Goal: Task Accomplishment & Management: Manage account settings

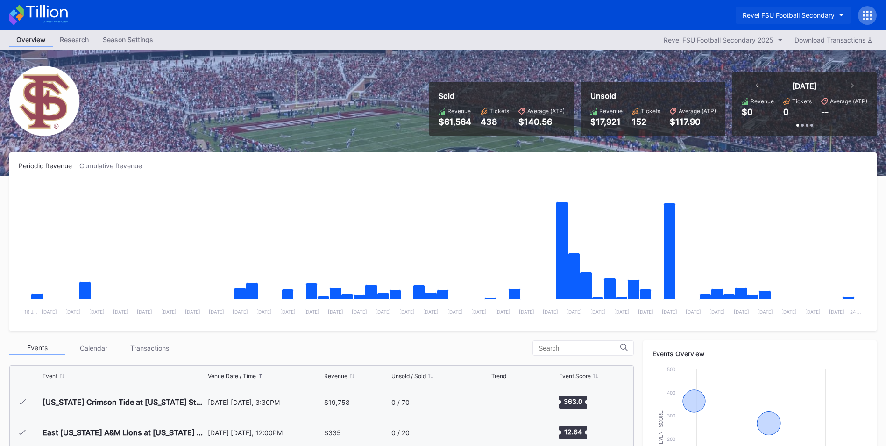
click at [836, 17] on button "Revel FSU Football Secondary" at bounding box center [793, 15] width 115 height 17
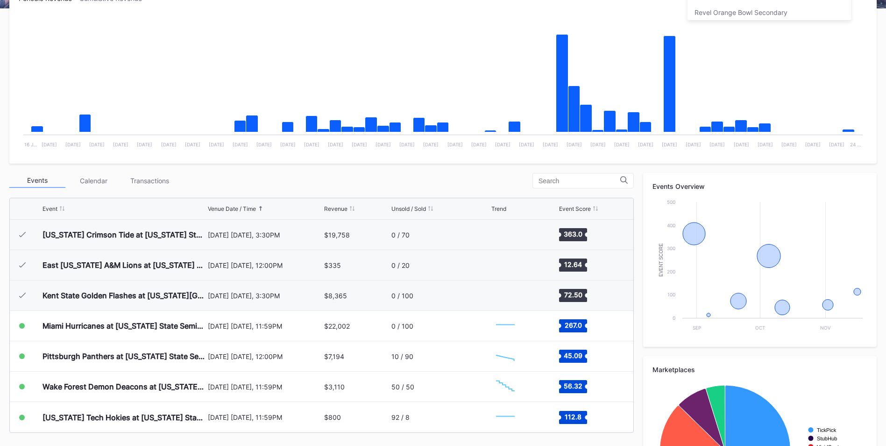
scroll to position [173, 0]
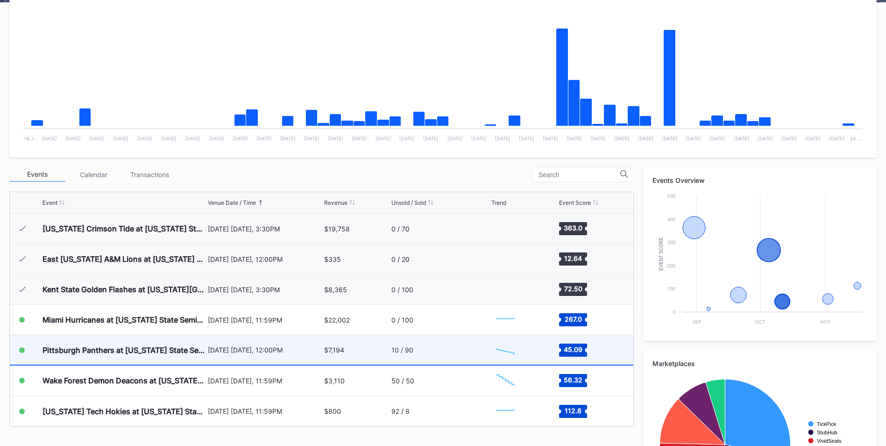
click at [407, 348] on div "10 / 90" at bounding box center [403, 350] width 22 height 8
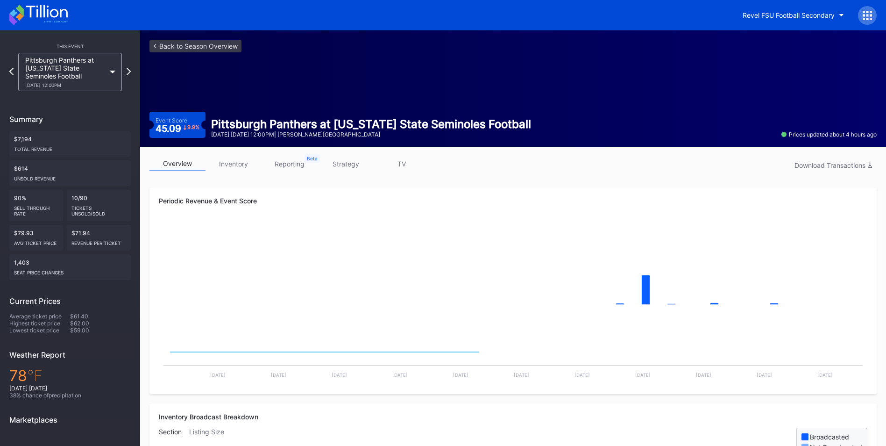
drag, startPoint x: 342, startPoint y: 166, endPoint x: 347, endPoint y: 166, distance: 5.2
click at [342, 166] on link "strategy" at bounding box center [346, 164] width 56 height 14
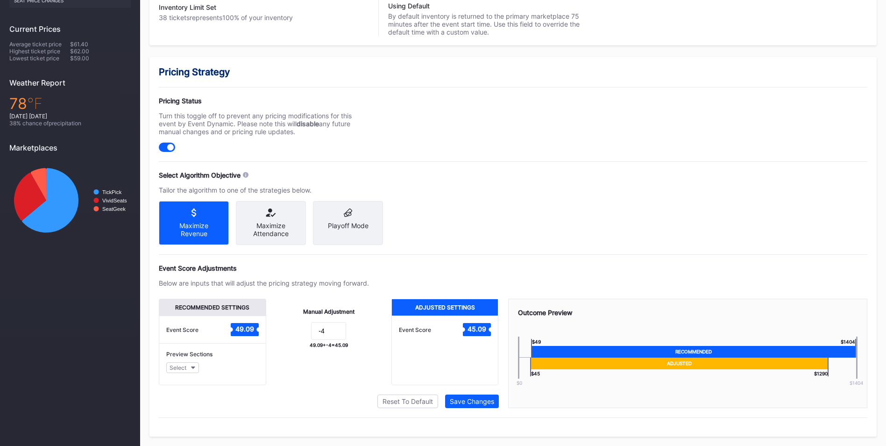
scroll to position [275, 0]
click at [334, 337] on input "-4" at bounding box center [328, 331] width 35 height 18
type input "-8"
click at [476, 405] on div "Save Changes" at bounding box center [472, 401] width 44 height 8
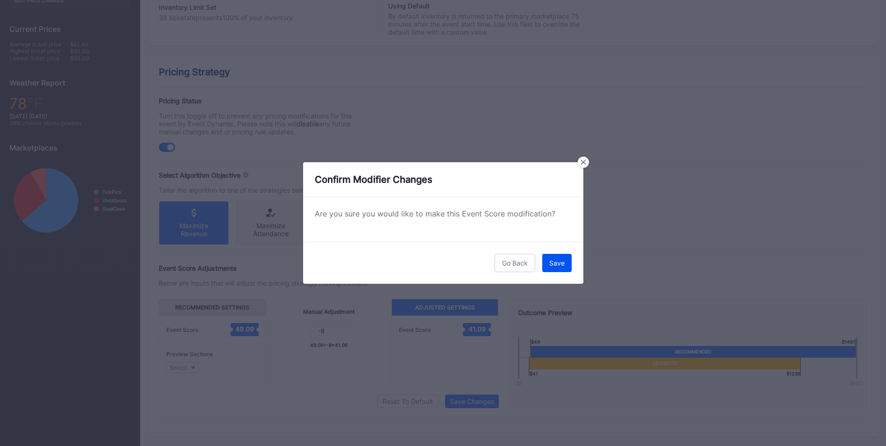
click at [562, 263] on div "Save" at bounding box center [557, 263] width 15 height 8
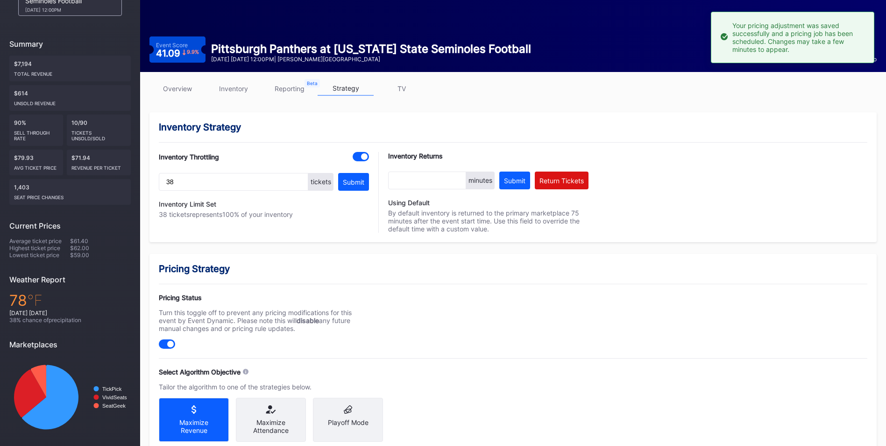
scroll to position [0, 0]
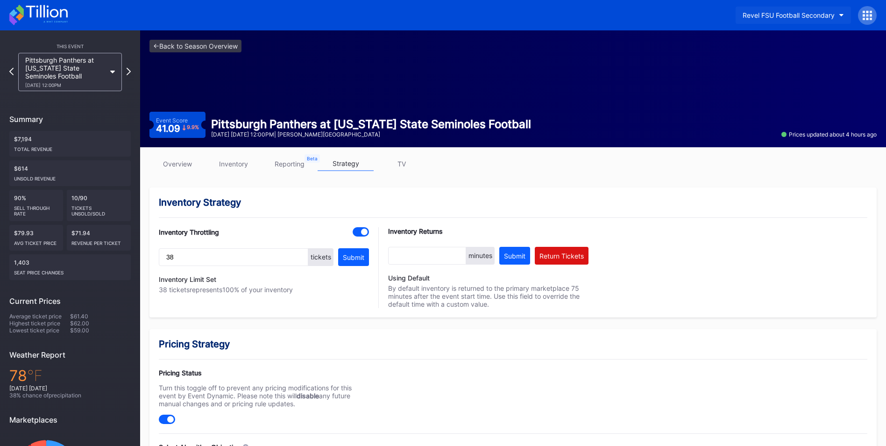
click at [826, 13] on div "Revel FSU Football Secondary" at bounding box center [789, 15] width 92 height 8
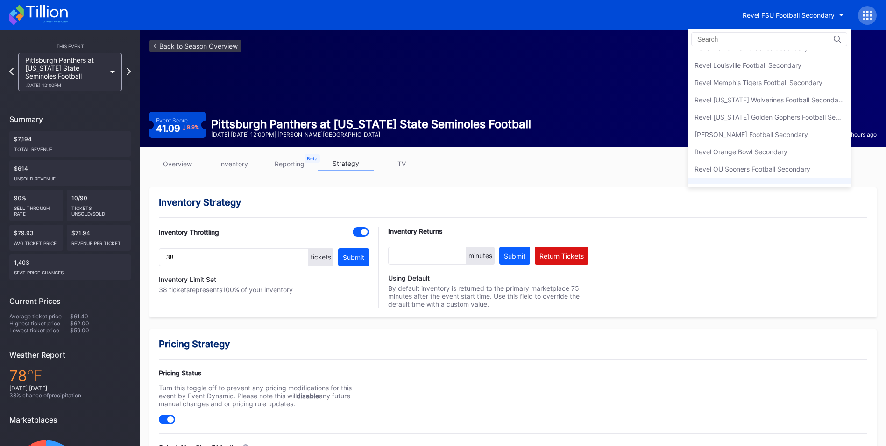
scroll to position [210, 0]
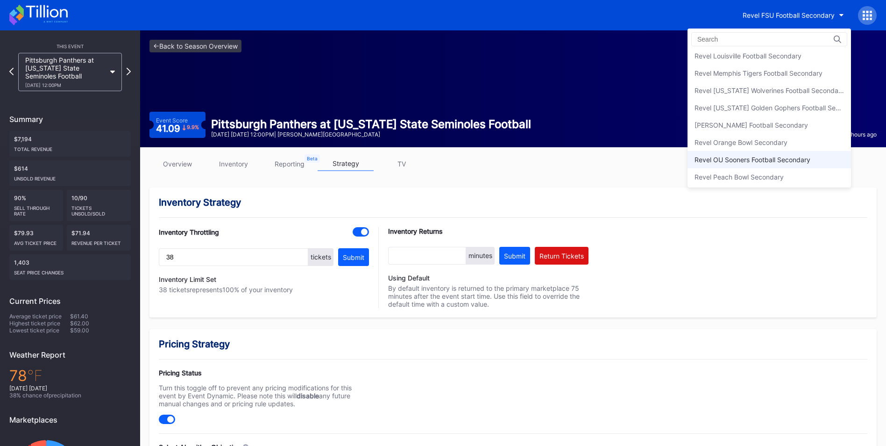
click at [764, 164] on div "Revel OU Sooners Football Secondary" at bounding box center [770, 159] width 164 height 17
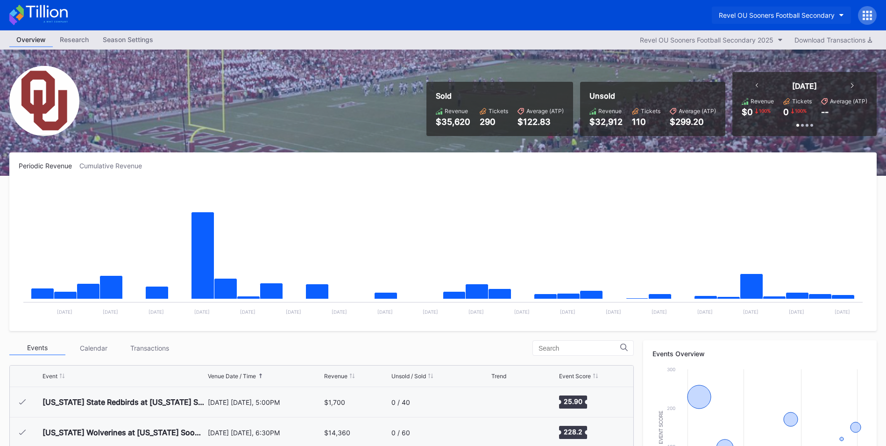
click at [839, 16] on button "Revel OU Sooners Football Secondary" at bounding box center [781, 15] width 139 height 17
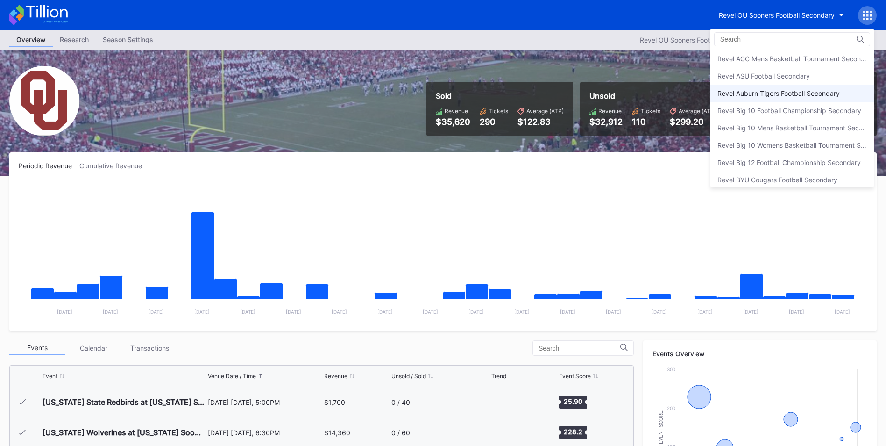
click at [797, 96] on div "Revel Auburn Tigers Football Secondary" at bounding box center [779, 93] width 122 height 8
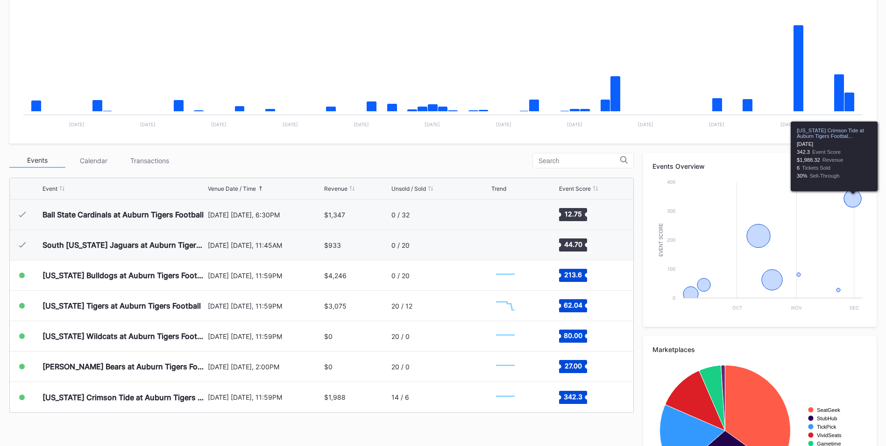
scroll to position [193, 0]
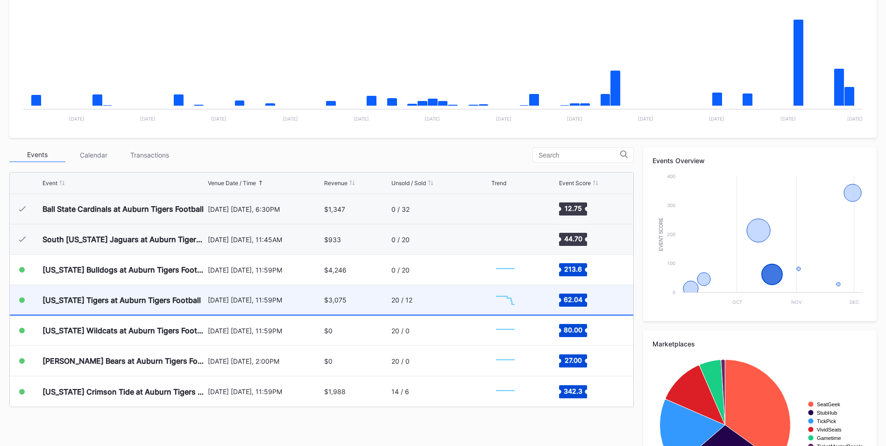
click at [375, 302] on div "$3,075" at bounding box center [356, 299] width 65 height 29
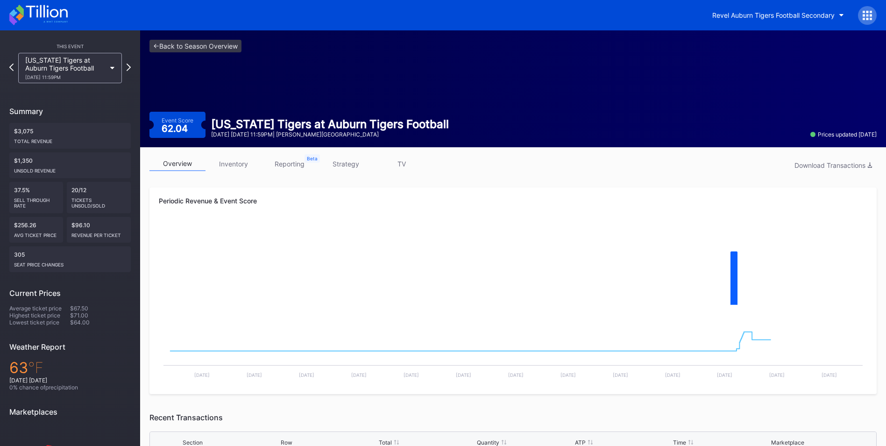
click at [241, 165] on link "inventory" at bounding box center [234, 164] width 56 height 14
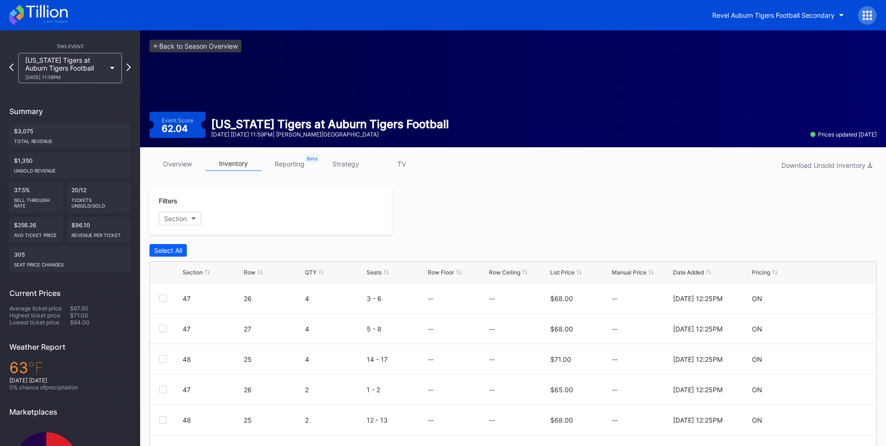
click at [347, 160] on link "strategy" at bounding box center [346, 164] width 56 height 14
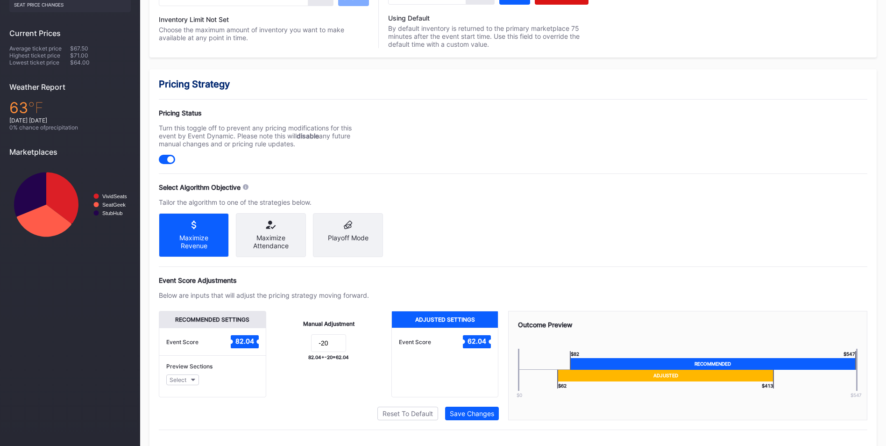
scroll to position [274, 0]
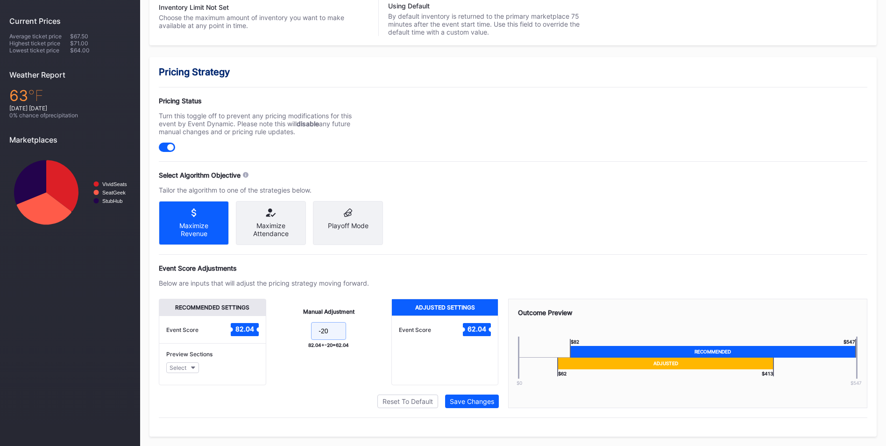
click at [333, 339] on input "-20" at bounding box center [328, 331] width 35 height 18
type input "-22"
click at [481, 405] on div "Save Changes" at bounding box center [472, 401] width 44 height 8
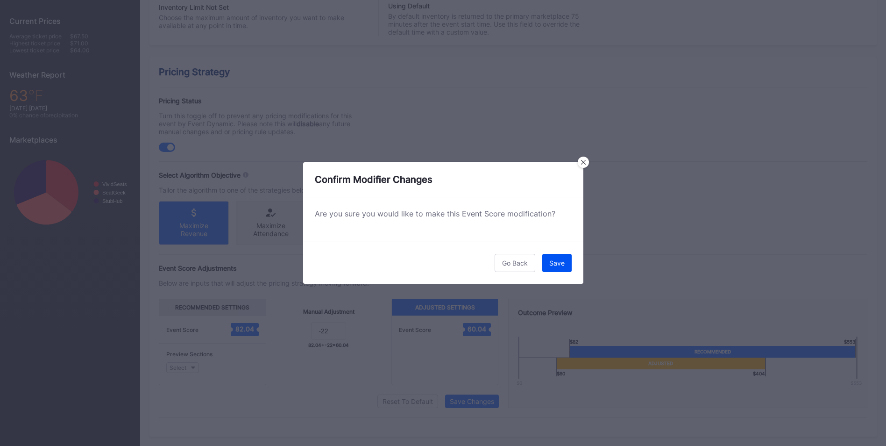
click at [551, 266] on div "Save" at bounding box center [557, 263] width 15 height 8
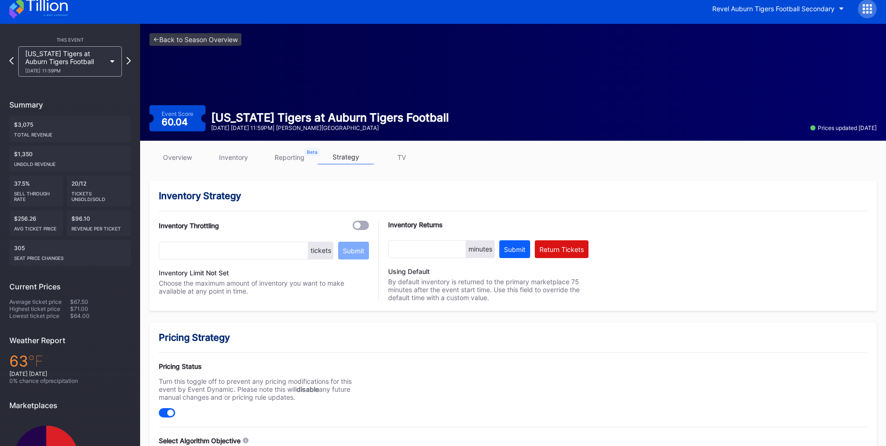
scroll to position [2, 0]
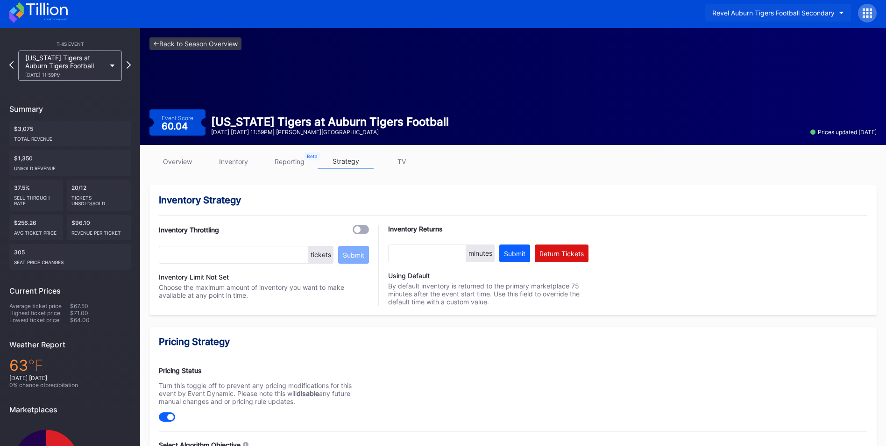
click at [841, 12] on icon "button" at bounding box center [842, 13] width 5 height 3
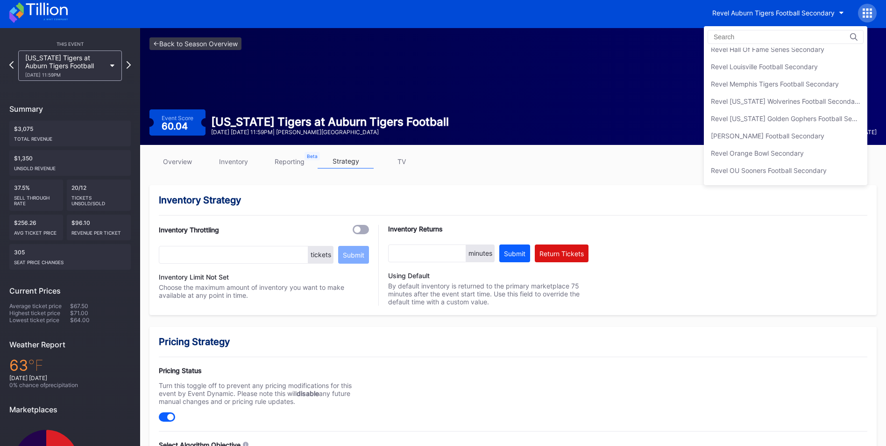
scroll to position [205, 0]
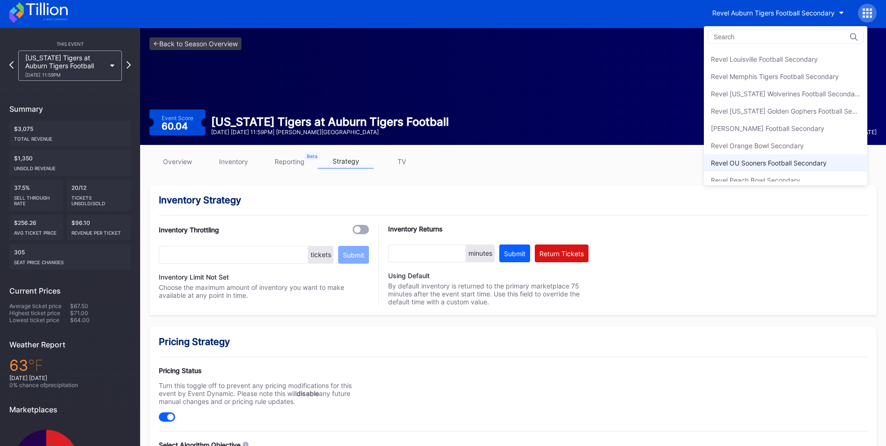
click at [804, 167] on div "Revel OU Sooners Football Secondary" at bounding box center [786, 162] width 164 height 17
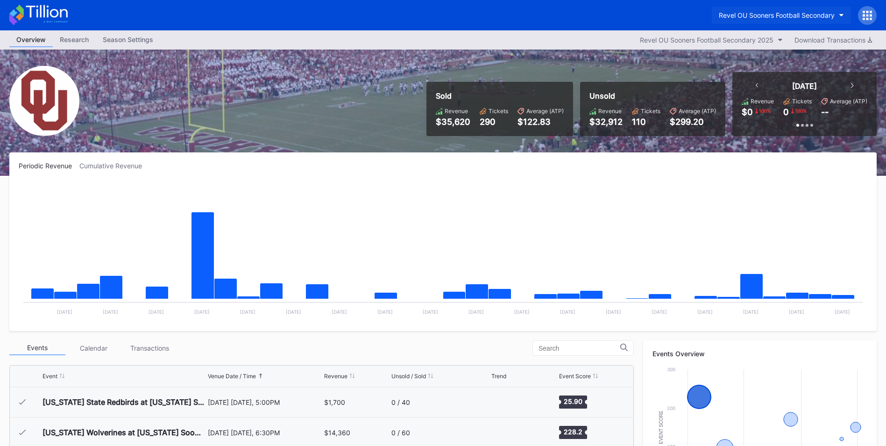
click at [837, 16] on button "Revel OU Sooners Football Secondary" at bounding box center [781, 15] width 139 height 17
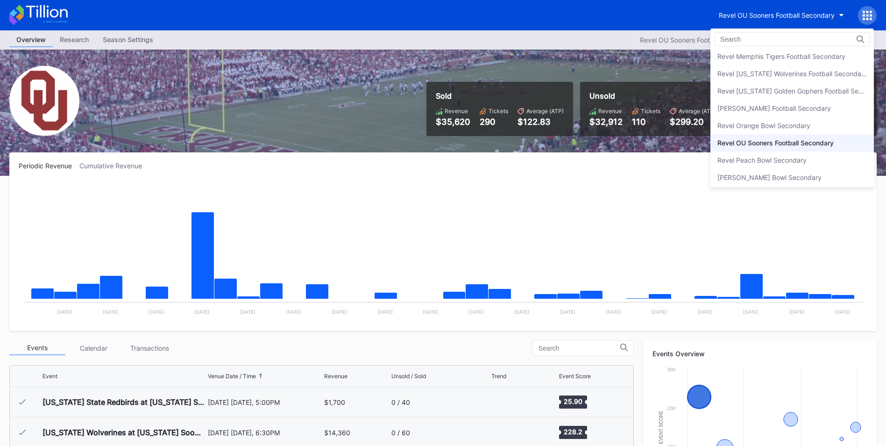
scroll to position [190, 0]
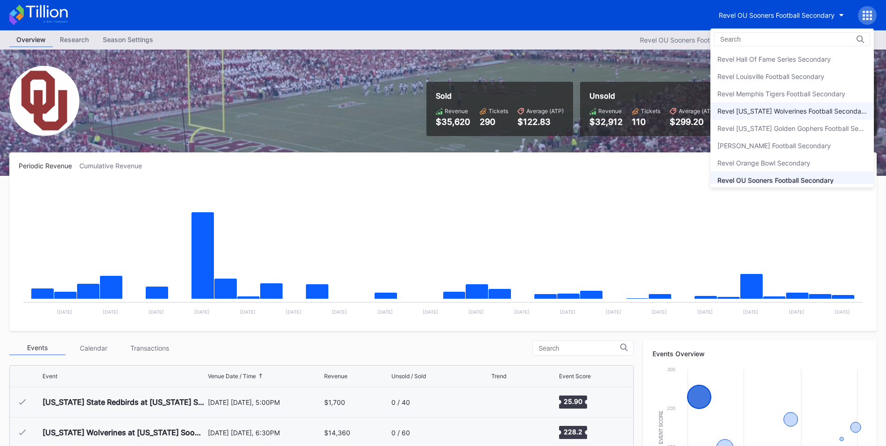
click at [826, 113] on div "Revel [US_STATE] Wolverines Football Secondary" at bounding box center [793, 111] width 150 height 8
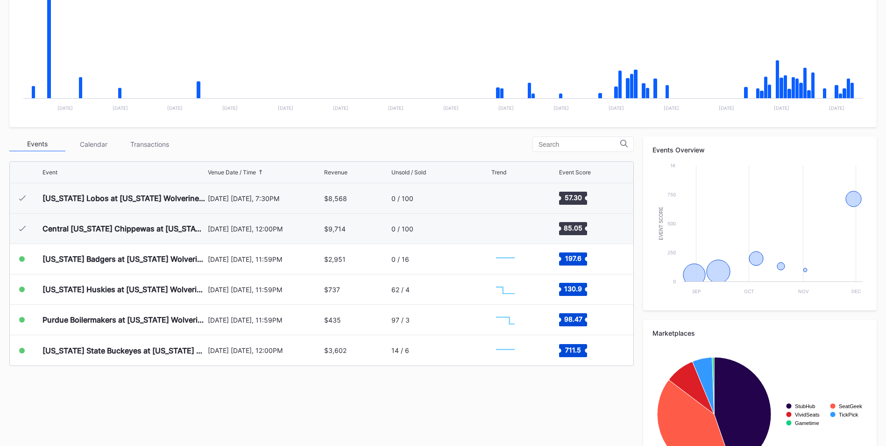
scroll to position [229, 0]
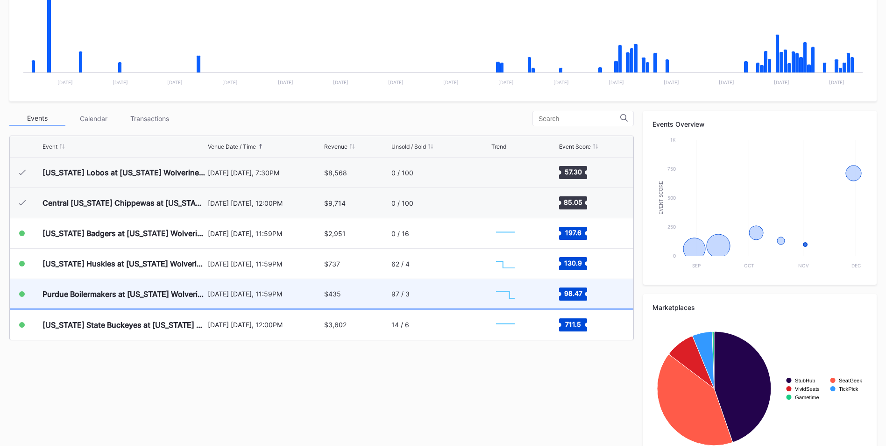
click at [381, 295] on div "$435" at bounding box center [356, 293] width 65 height 29
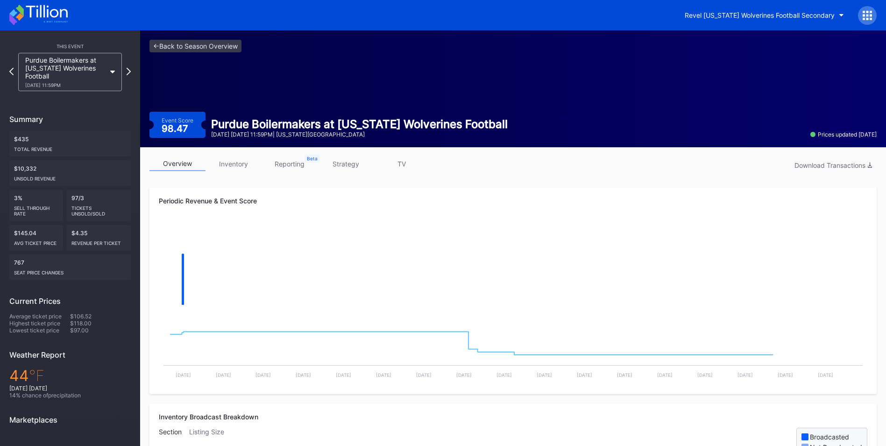
click at [350, 166] on link "strategy" at bounding box center [346, 164] width 56 height 14
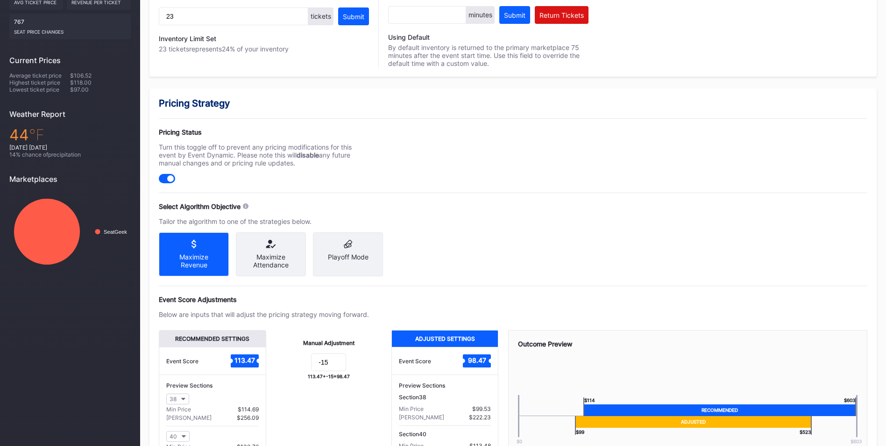
scroll to position [245, 0]
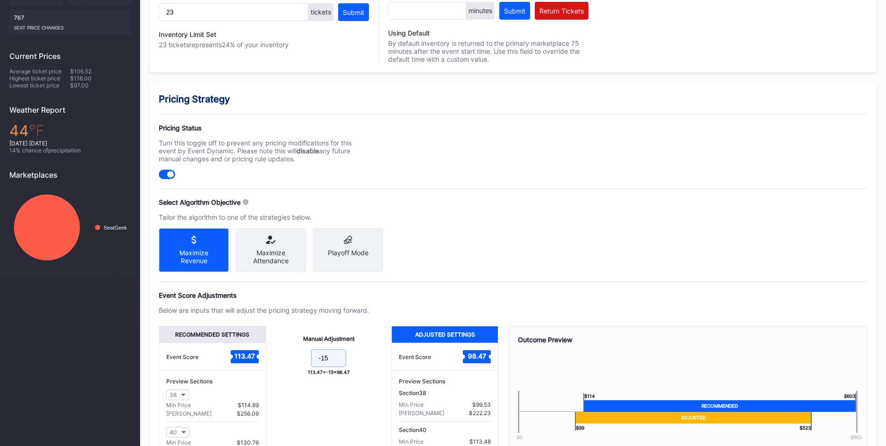
click at [337, 365] on input "-15" at bounding box center [328, 358] width 35 height 18
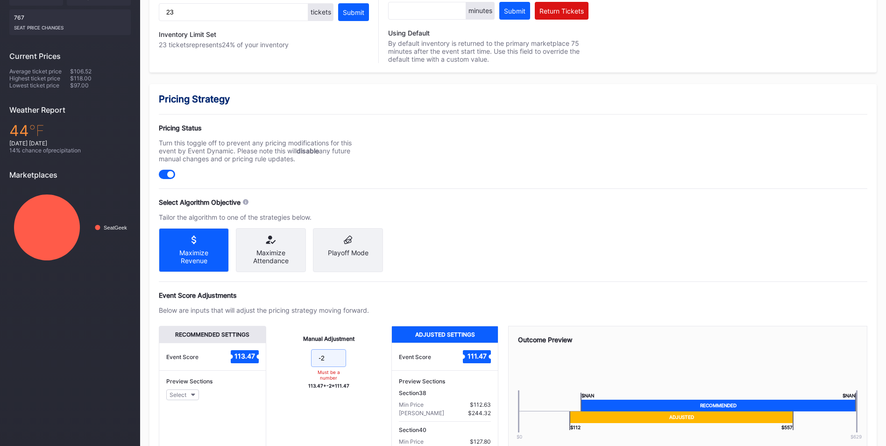
type input "-"
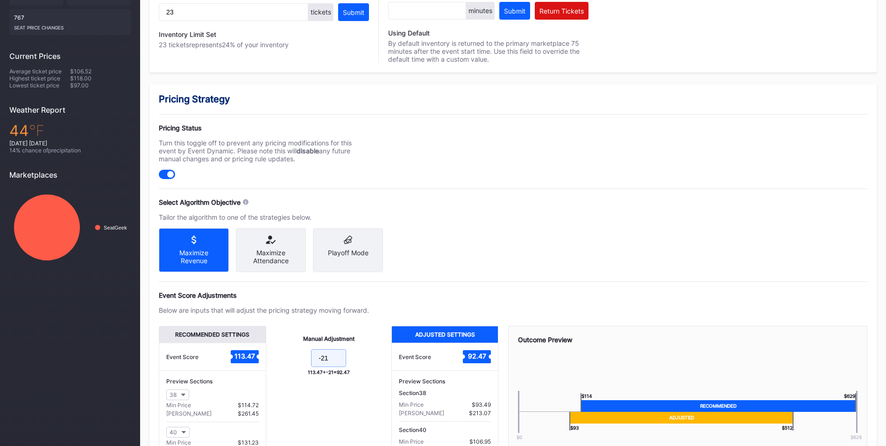
type input "-21"
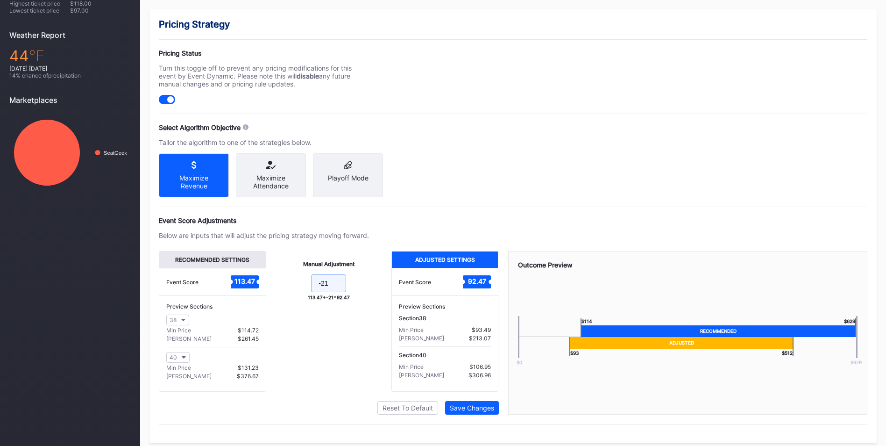
scroll to position [334, 0]
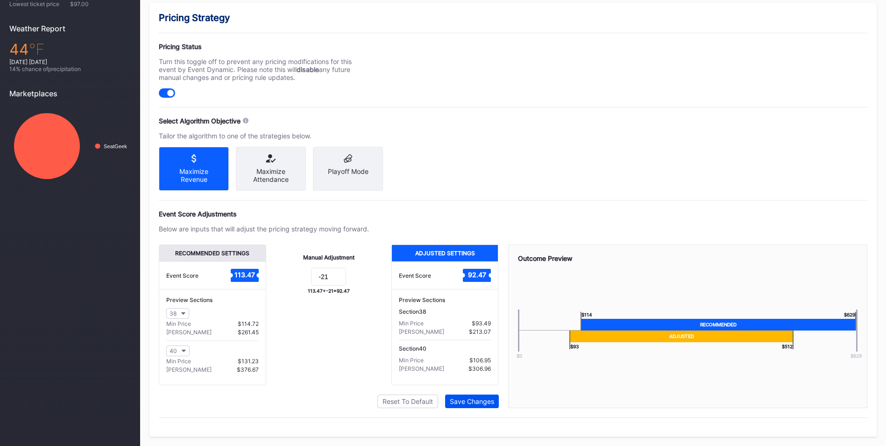
click at [477, 400] on div "Save Changes" at bounding box center [472, 401] width 44 height 8
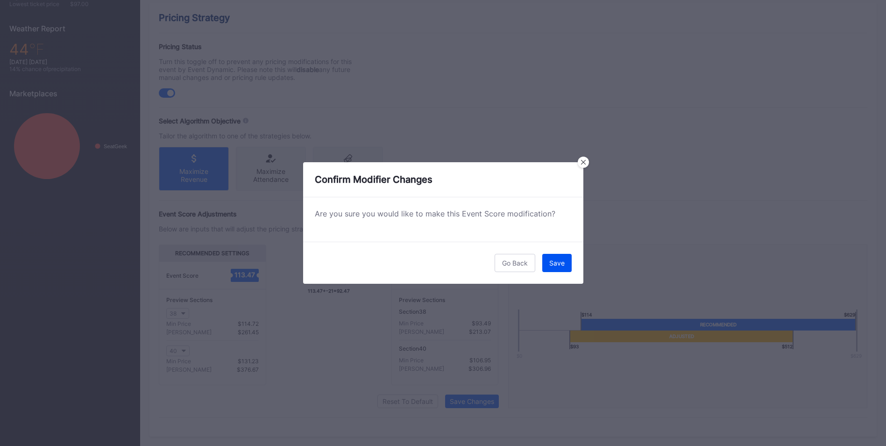
click at [552, 263] on div "Save" at bounding box center [557, 263] width 15 height 8
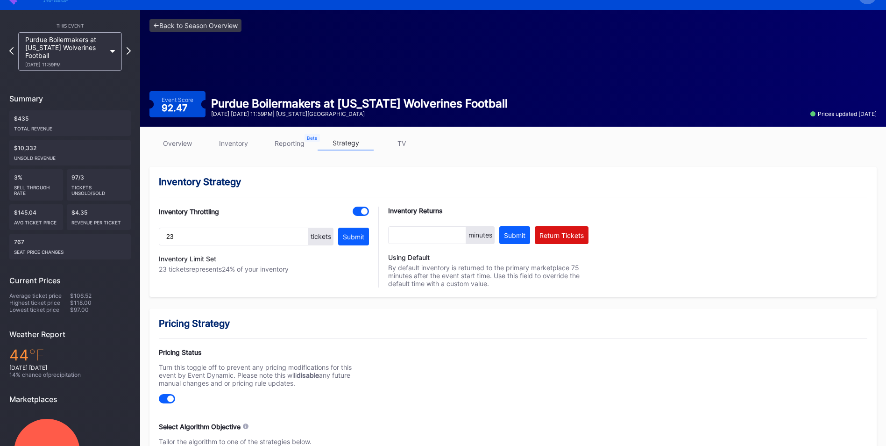
scroll to position [17, 0]
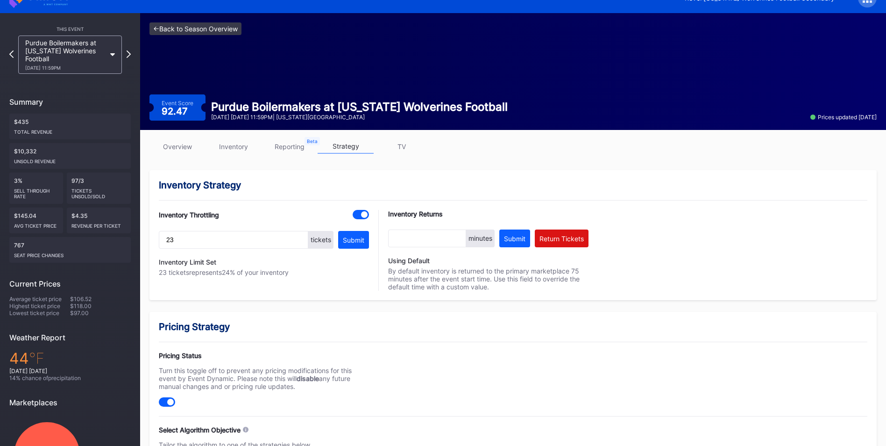
click at [173, 28] on link "<- Back to Season Overview" at bounding box center [196, 28] width 92 height 13
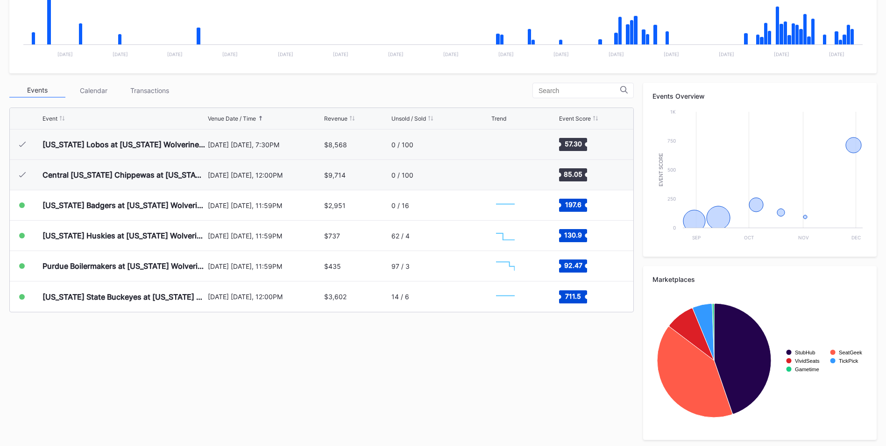
scroll to position [261, 0]
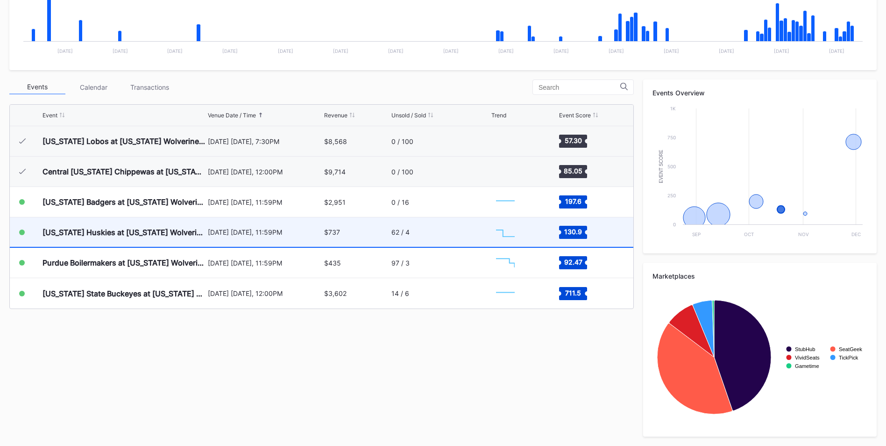
click at [407, 237] on div "62 / 4" at bounding box center [441, 231] width 98 height 29
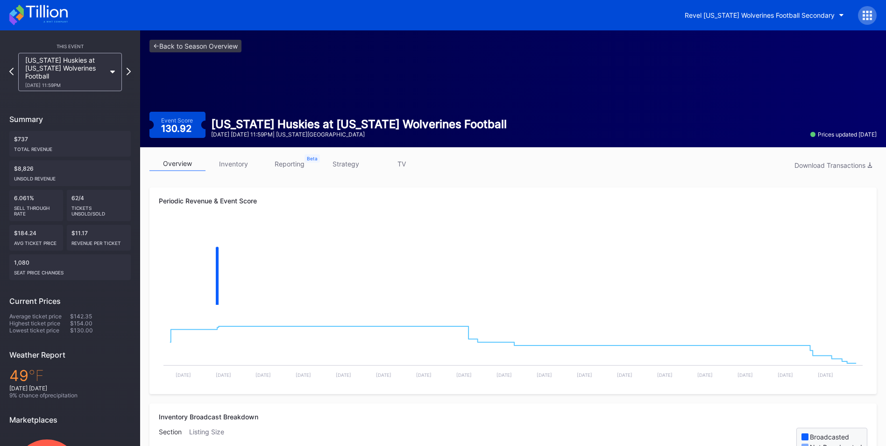
click at [351, 164] on link "strategy" at bounding box center [346, 164] width 56 height 14
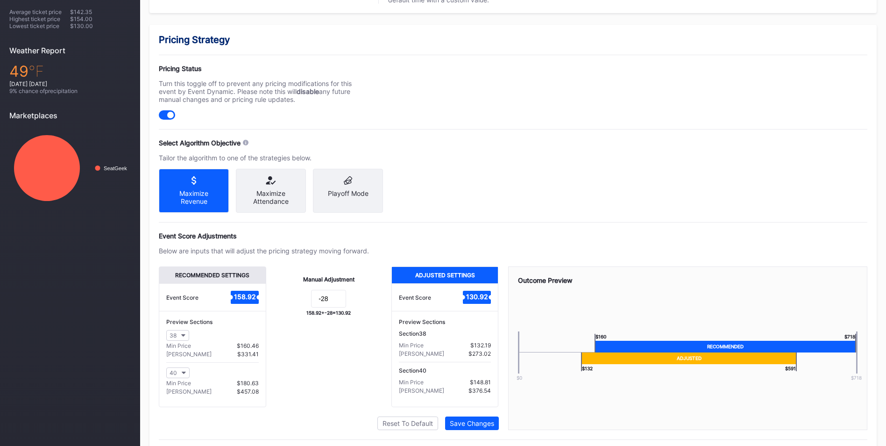
scroll to position [310, 0]
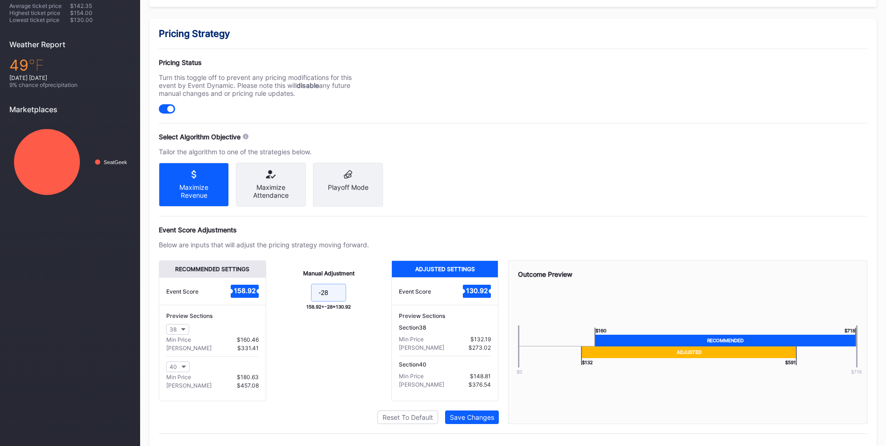
click at [332, 301] on input "-28" at bounding box center [328, 293] width 35 height 18
type input "-32"
click at [469, 421] on div "Save Changes" at bounding box center [472, 417] width 44 height 8
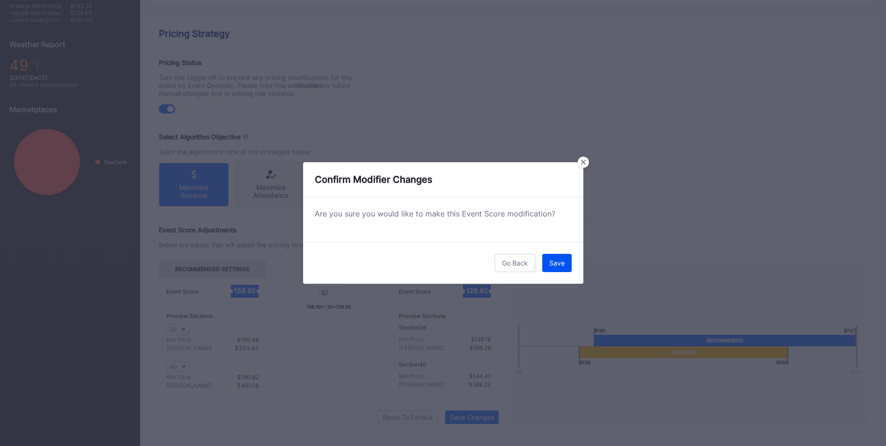
click at [548, 263] on button "Save" at bounding box center [557, 263] width 29 height 18
